Goal: Use online tool/utility: Utilize a website feature to perform a specific function

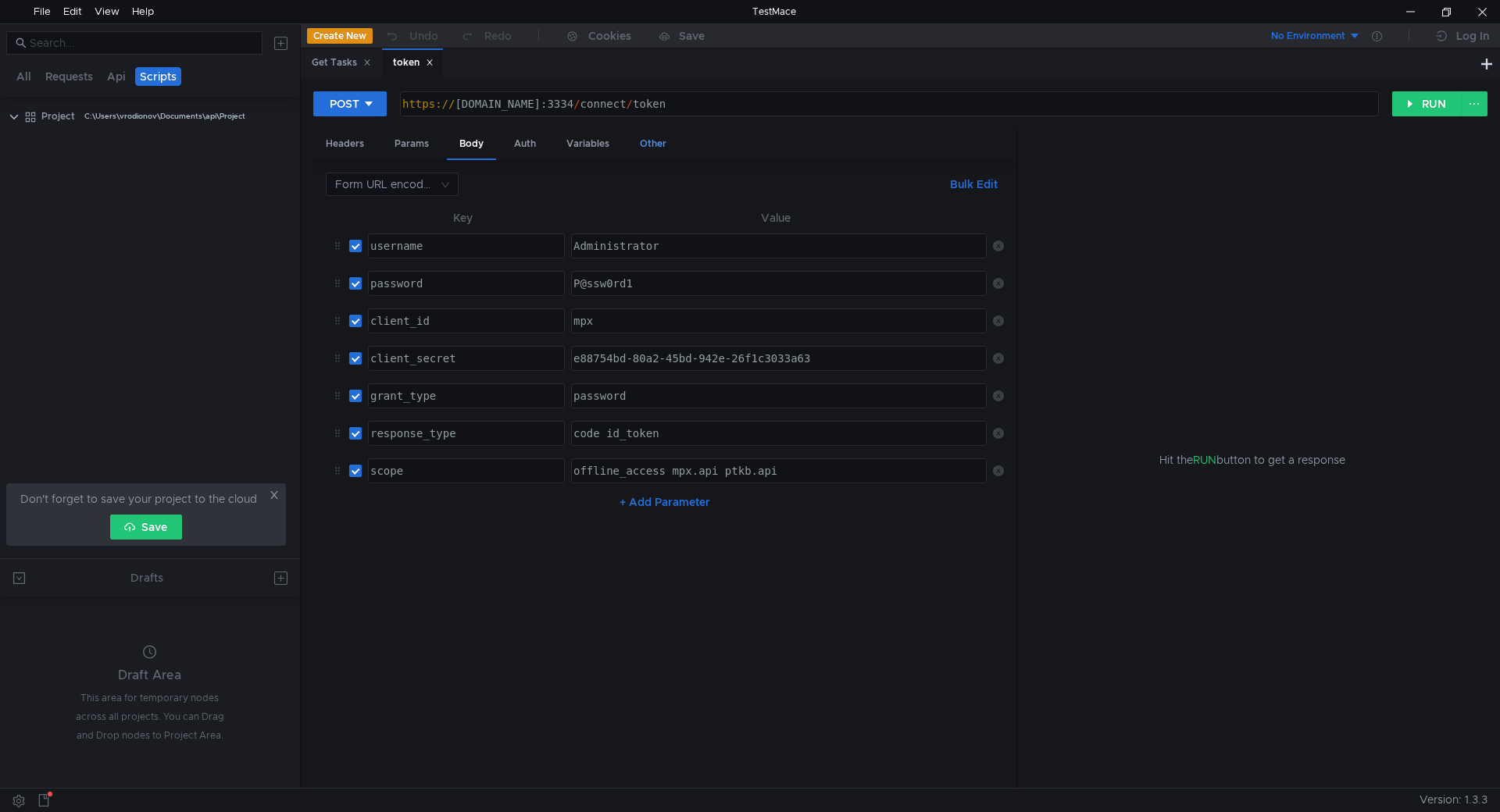
click at [674, 138] on div "Other" at bounding box center [653, 144] width 51 height 29
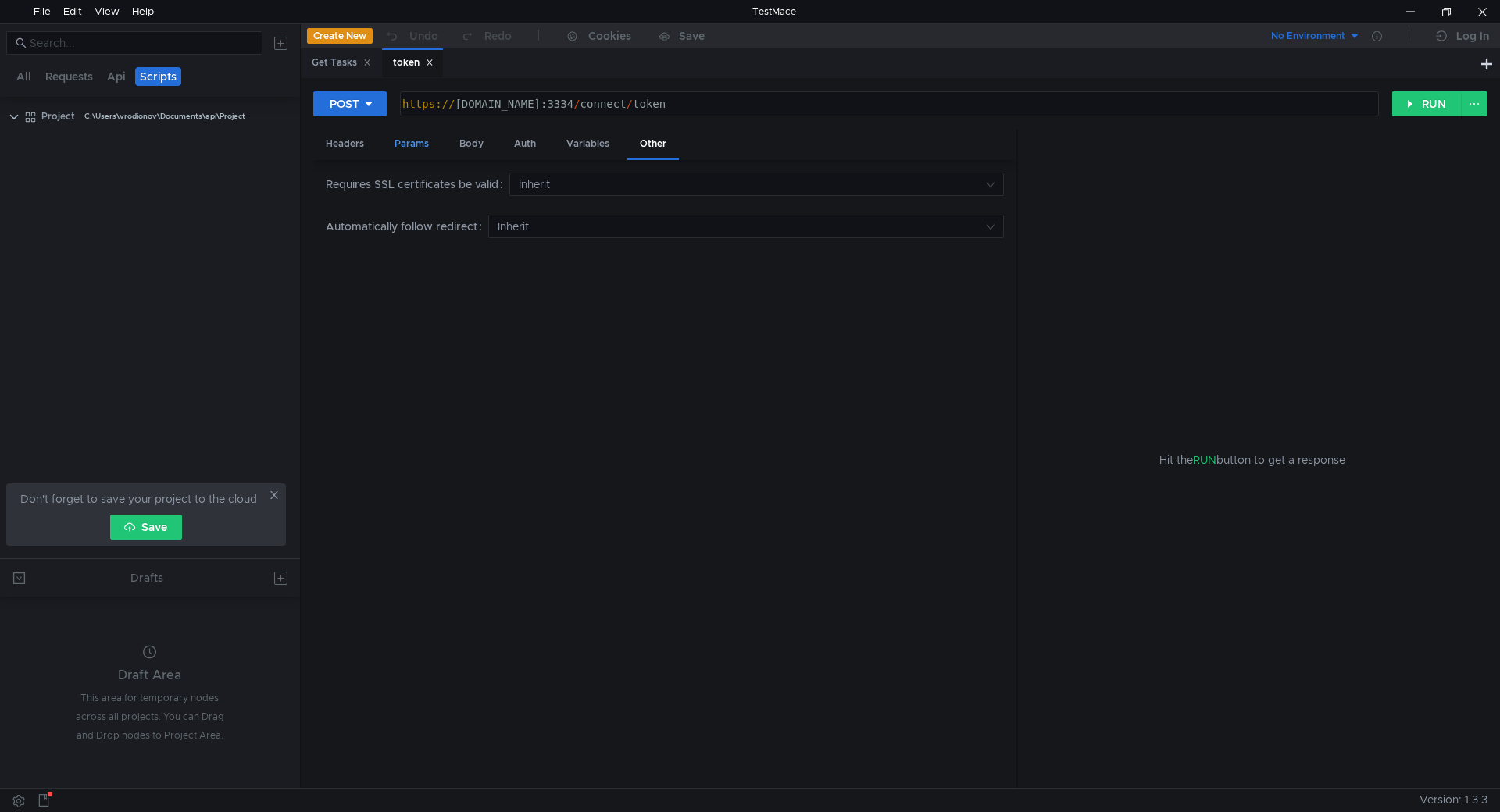
click at [410, 140] on div "Params" at bounding box center [411, 144] width 59 height 29
drag, startPoint x: 59, startPoint y: 77, endPoint x: 25, endPoint y: 81, distance: 34.2
click at [59, 76] on button "Requests" at bounding box center [69, 76] width 57 height 18
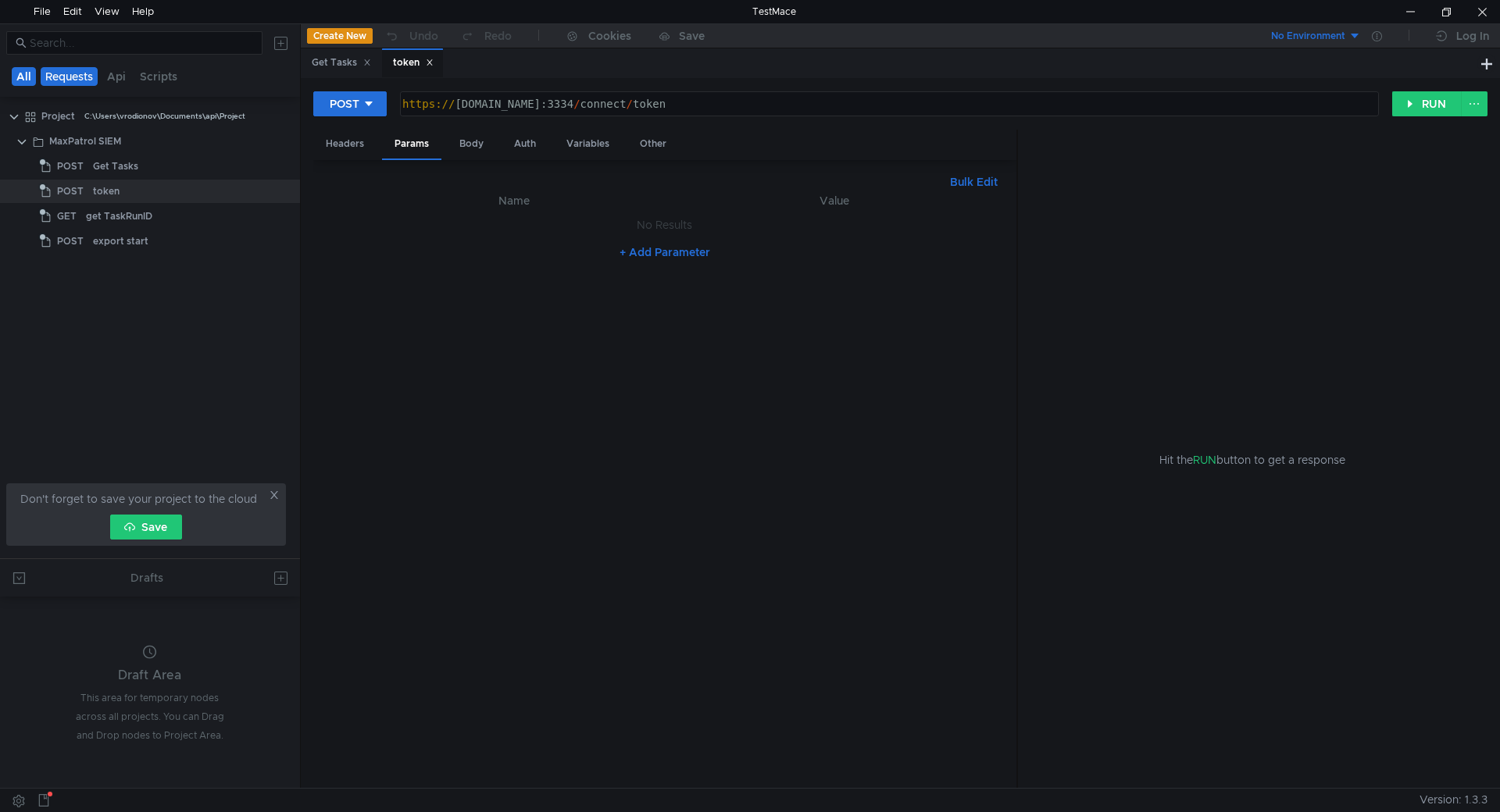
click at [26, 75] on button "All" at bounding box center [24, 76] width 24 height 18
click at [181, 190] on div "token" at bounding box center [174, 190] width 162 height 23
click at [344, 143] on div "Headers" at bounding box center [344, 144] width 63 height 29
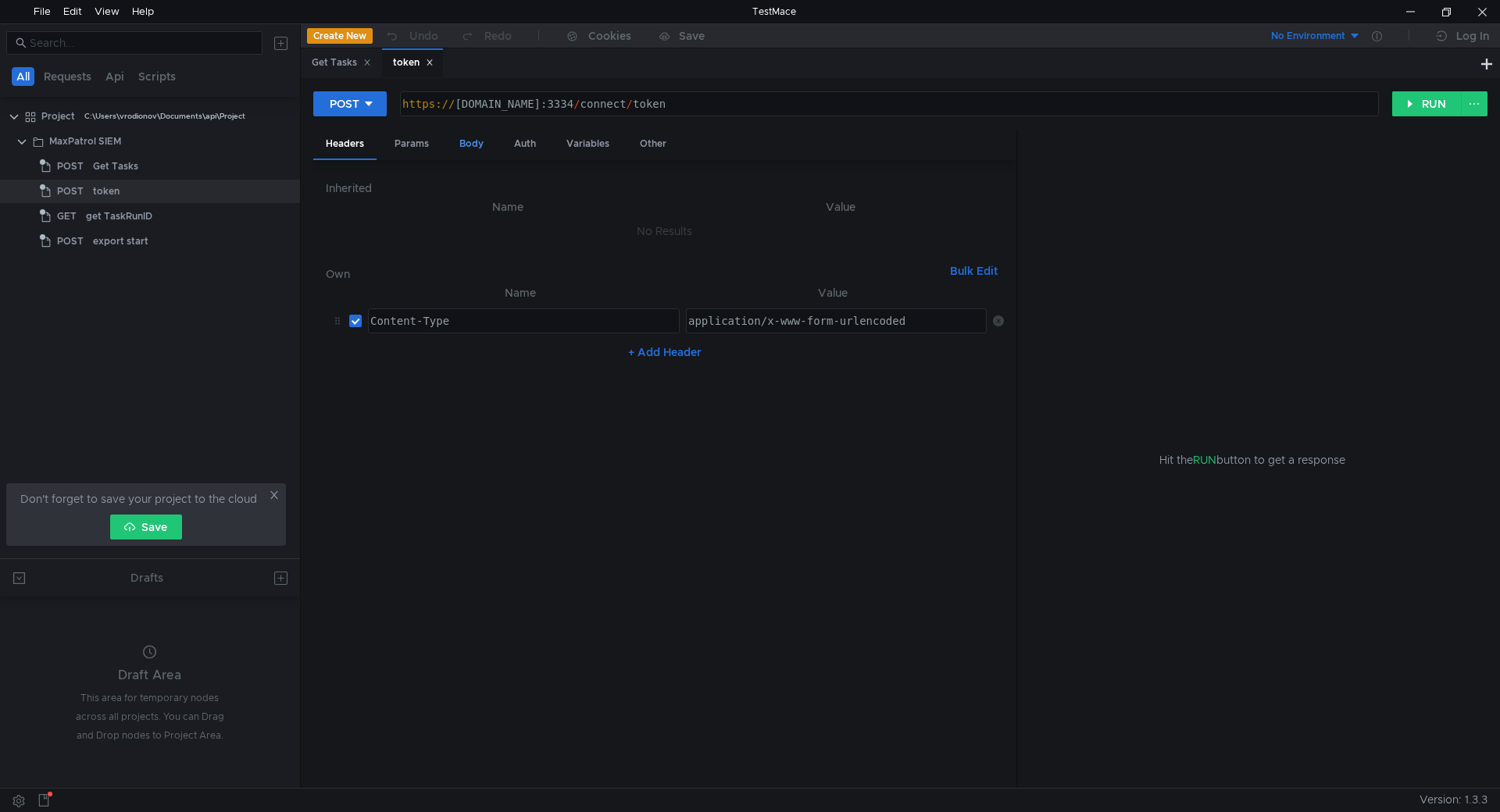
click at [492, 142] on div "Body" at bounding box center [471, 144] width 49 height 29
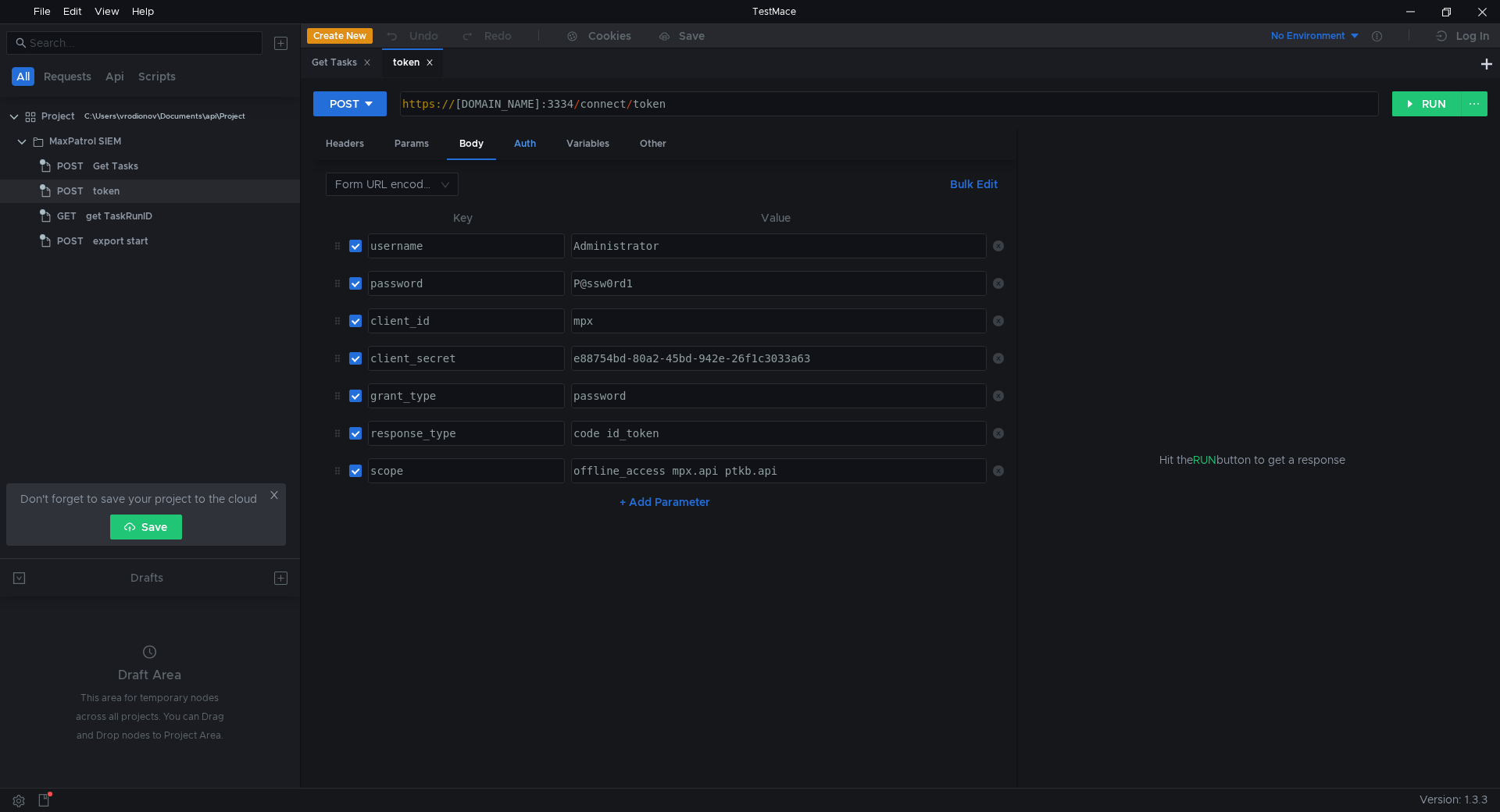
click at [524, 146] on div "Auth" at bounding box center [525, 144] width 47 height 29
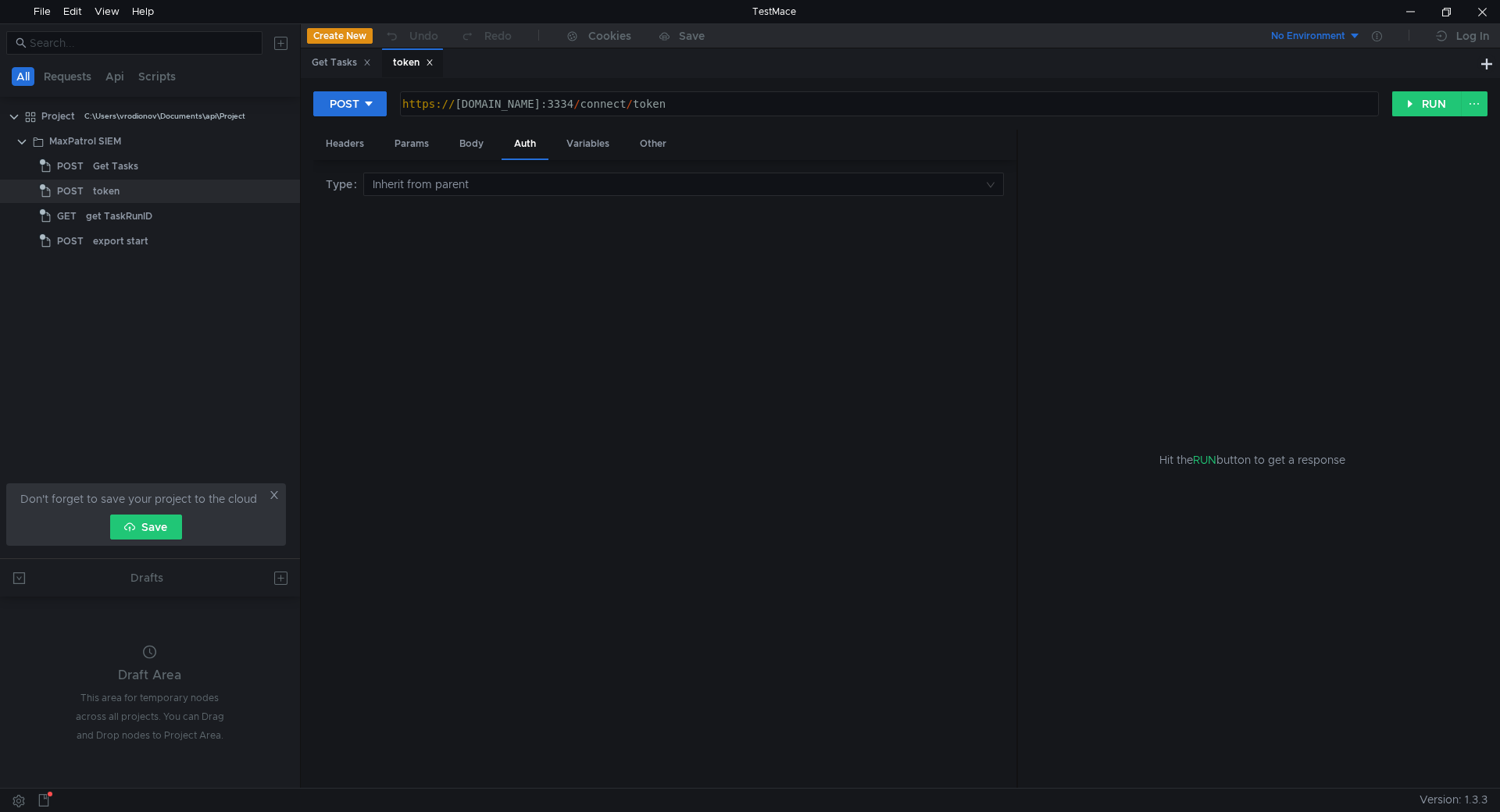
click at [627, 129] on div "POST https:// [DOMAIN_NAME]:3334 / connect / token הההההההההההההההההההההההההההה…" at bounding box center [900, 110] width 1174 height 39
click at [638, 140] on div "Other" at bounding box center [653, 144] width 51 height 29
click at [573, 147] on div "Variables" at bounding box center [588, 144] width 68 height 29
click at [503, 150] on div "Auth" at bounding box center [525, 144] width 47 height 29
click at [521, 139] on div "Auth" at bounding box center [525, 145] width 47 height 30
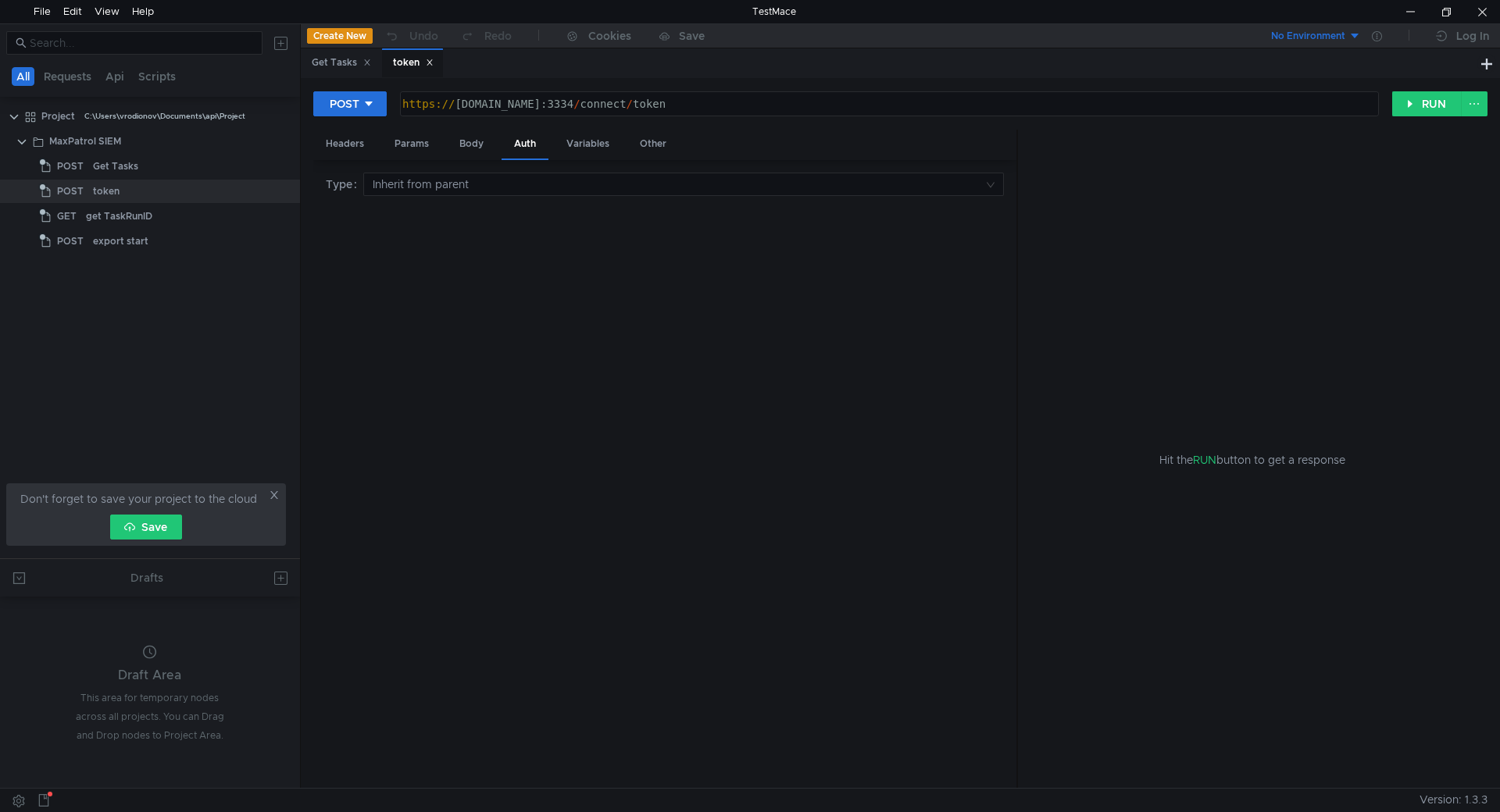
click at [1356, 34] on button "No Environment" at bounding box center [1306, 35] width 109 height 25
click at [1420, 2] on div at bounding box center [1410, 11] width 36 height 23
